Goal: Task Accomplishment & Management: Use online tool/utility

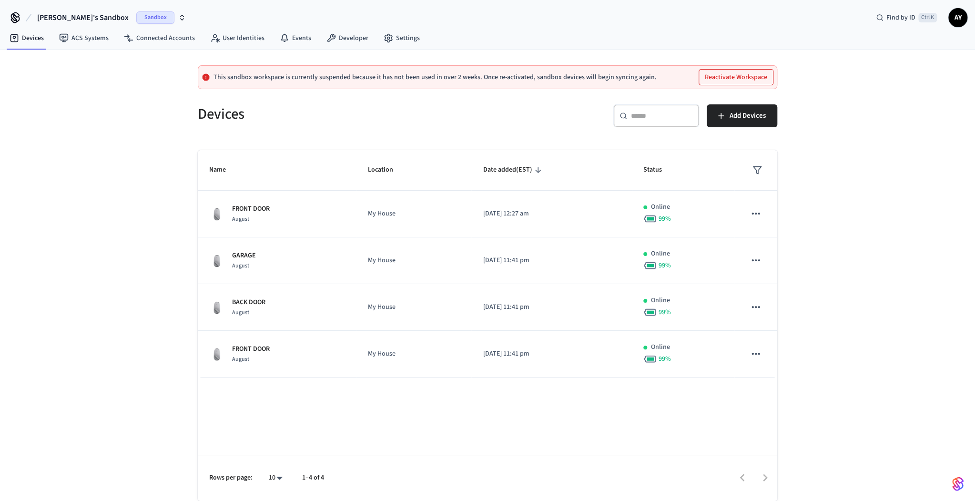
click at [136, 21] on span "Sandbox" at bounding box center [155, 17] width 38 height 12
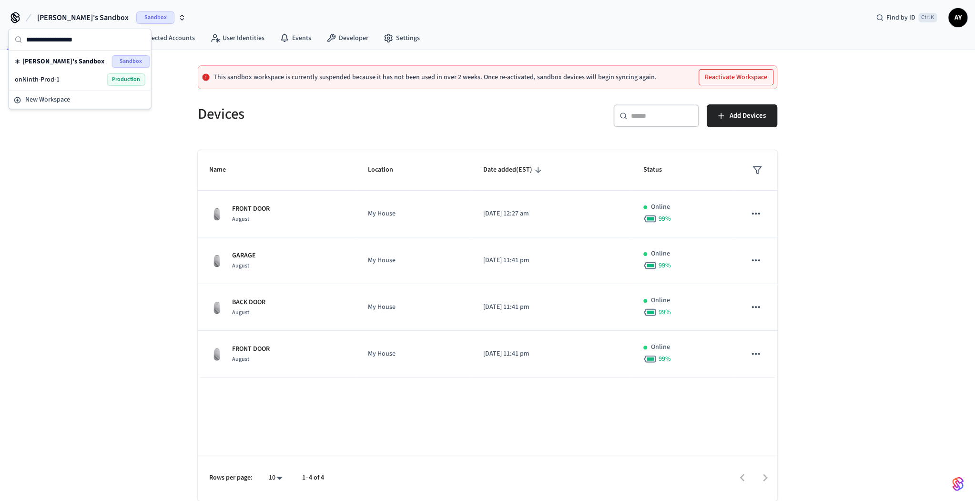
click at [116, 83] on span "Production" at bounding box center [126, 79] width 38 height 12
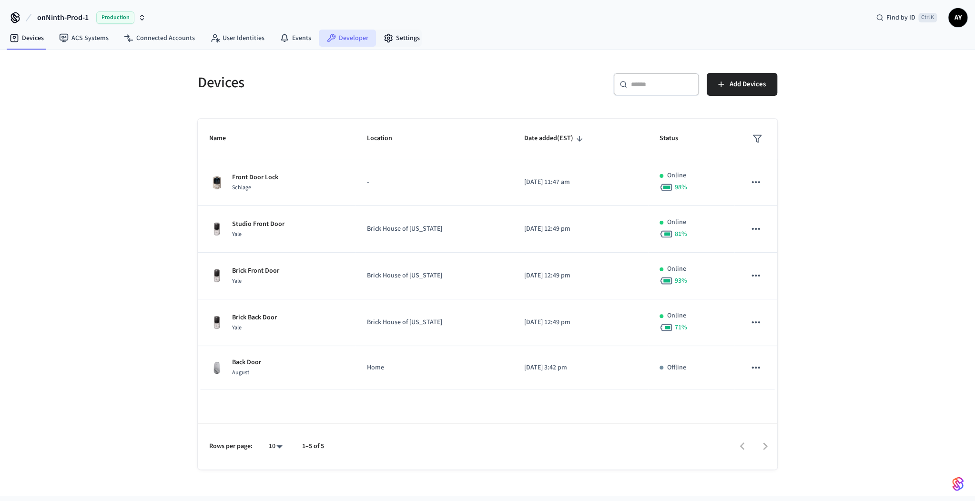
click at [347, 44] on link "Developer" at bounding box center [347, 38] width 57 height 17
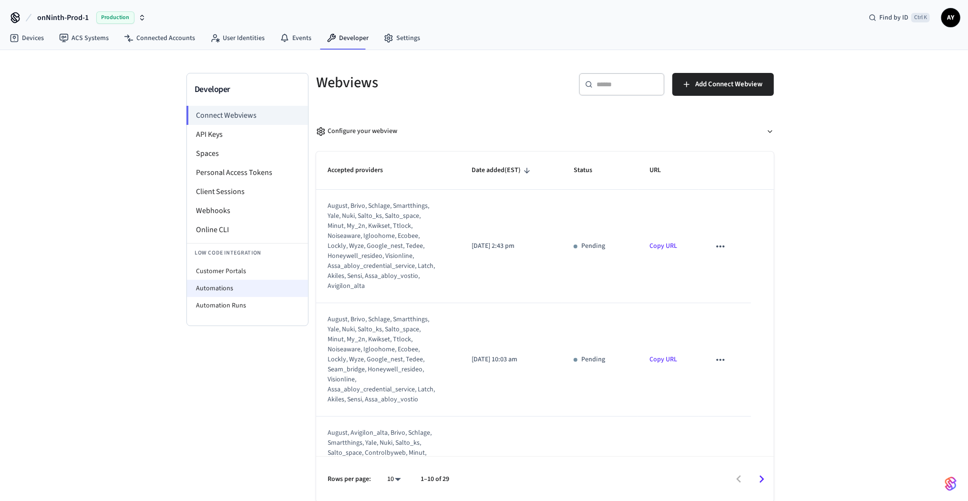
click at [250, 287] on li "Automations" at bounding box center [247, 288] width 121 height 17
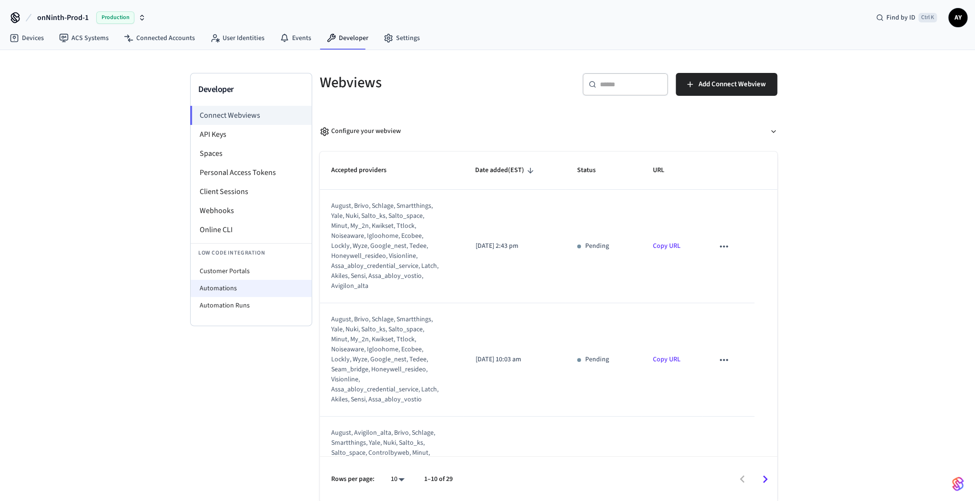
select select "**********"
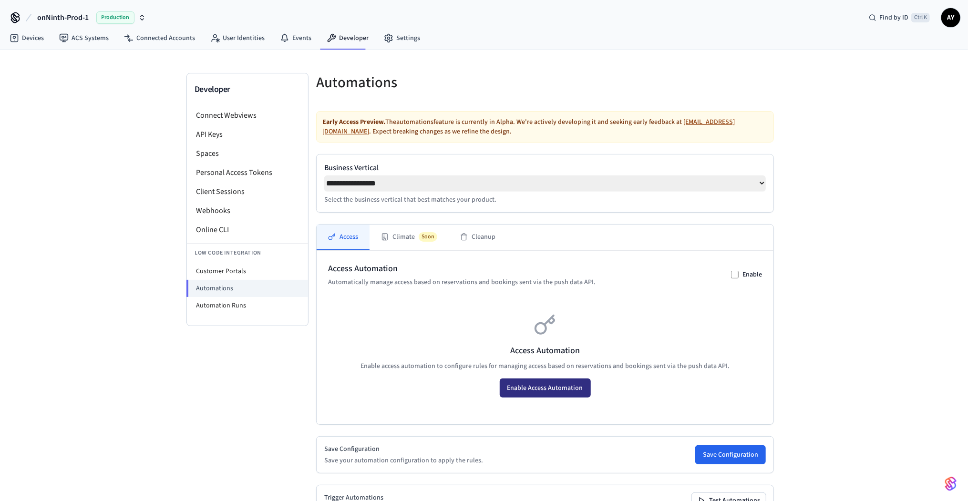
click at [538, 396] on button "Enable Access Automation" at bounding box center [545, 388] width 91 height 19
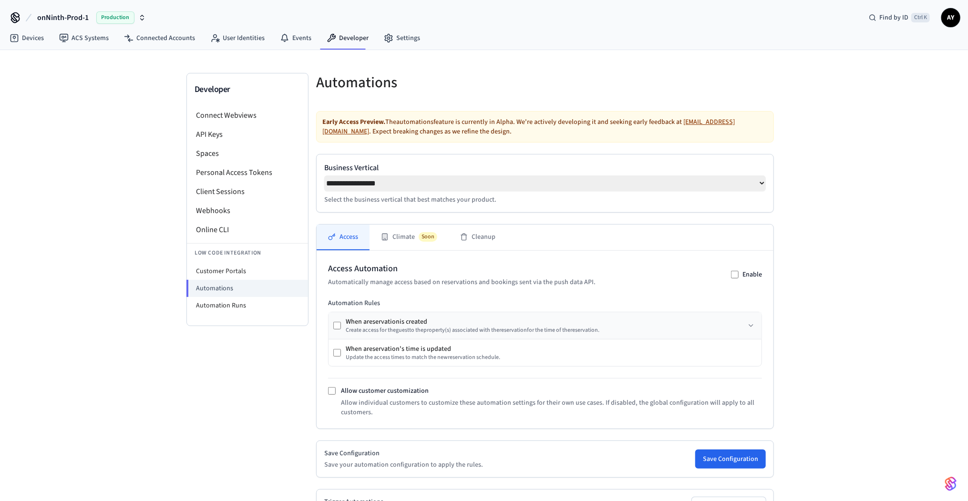
click at [374, 329] on div "Create access for the guest to the property (s) associated with the reservation…" at bounding box center [473, 331] width 254 height 8
click at [328, 327] on div "When a reservation is created Create access for the guest to the property (s) a…" at bounding box center [544, 325] width 433 height 27
click at [332, 330] on div "When a reservation is created Create access for the guest to the property (s) a…" at bounding box center [544, 325] width 433 height 27
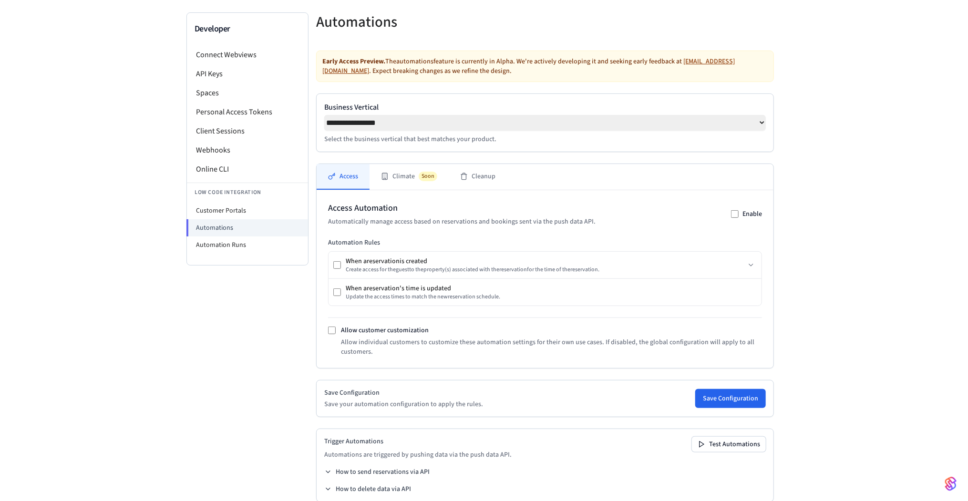
scroll to position [78, 0]
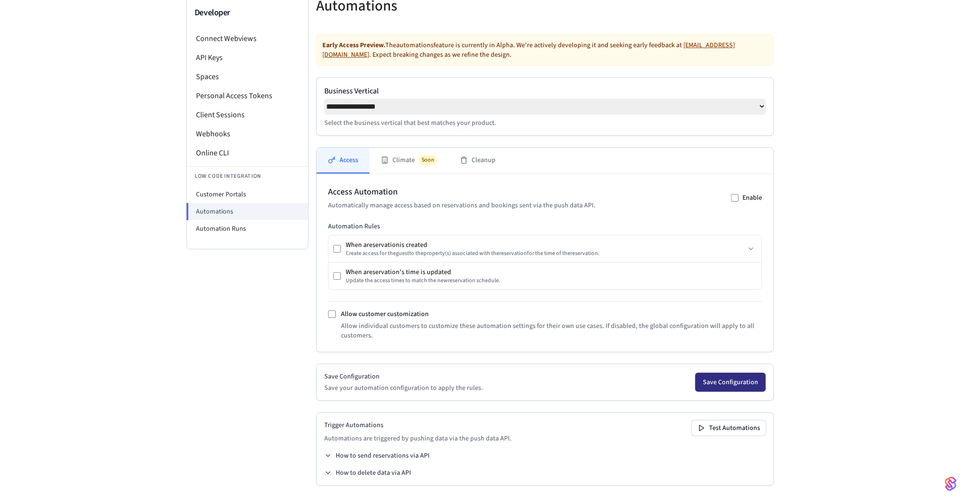
click at [733, 384] on button "Save Configuration" at bounding box center [730, 382] width 71 height 19
click at [382, 453] on button "How to send reservations via API" at bounding box center [376, 456] width 105 height 10
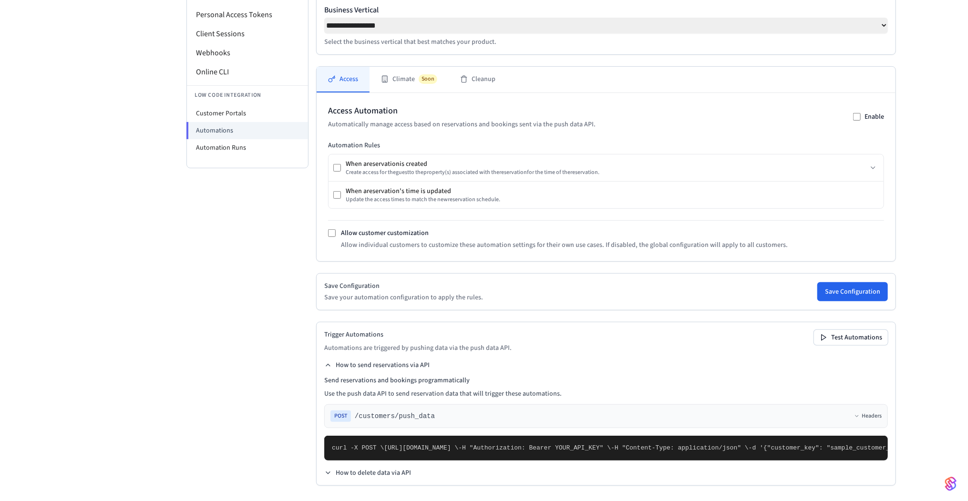
scroll to position [372, 0]
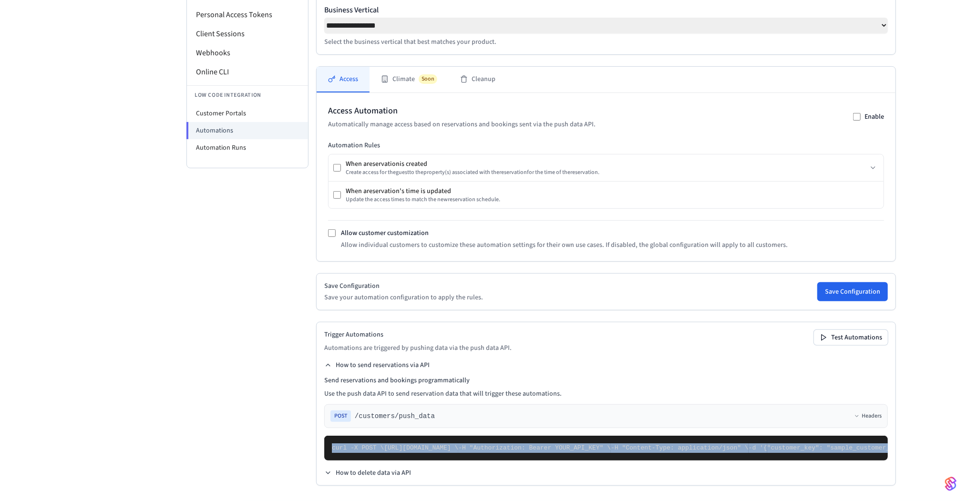
drag, startPoint x: 332, startPoint y: 245, endPoint x: 456, endPoint y: 446, distance: 236.6
click at [456, 446] on pre "curl -X POST \ [URL][DOMAIN_NAME] \ -H "Authorization: Bearer YOUR_API_KEY" \ -…" at bounding box center [606, 448] width 564 height 25
copy code "curl -X POST \ [URL][DOMAIN_NAME] \ -H "Authorization: Bearer YOUR_API_KEY" \ -…"
click at [457, 436] on pre "curl -X POST \ [URL][DOMAIN_NAME] \ -H "Authorization: Bearer YOUR_API_KEY" \ -…" at bounding box center [606, 448] width 564 height 25
